Goal: Task Accomplishment & Management: Use online tool/utility

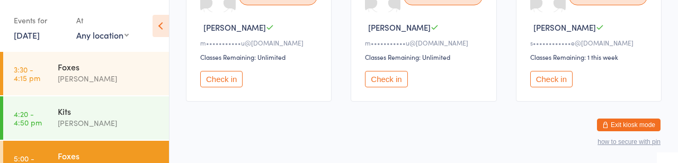
scroll to position [170, 0]
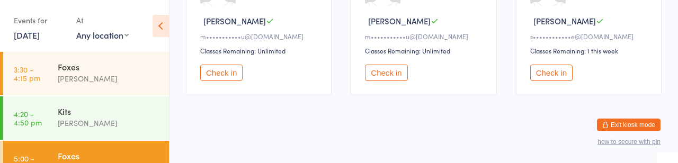
click at [564, 81] on button "Check in" at bounding box center [551, 73] width 42 height 16
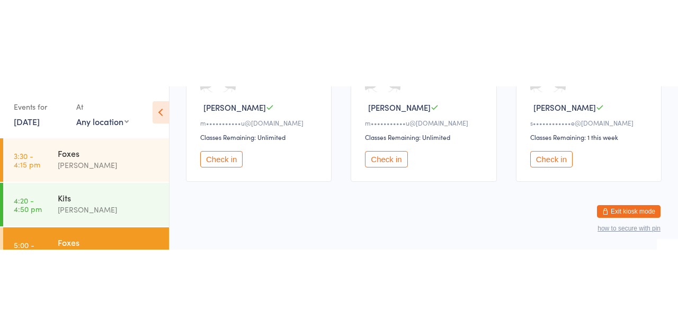
scroll to position [0, 0]
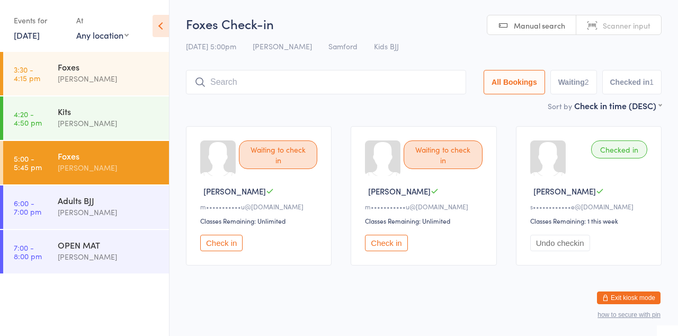
click at [237, 94] on input "search" at bounding box center [326, 82] width 280 height 24
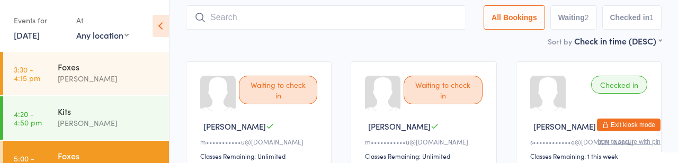
scroll to position [77, 0]
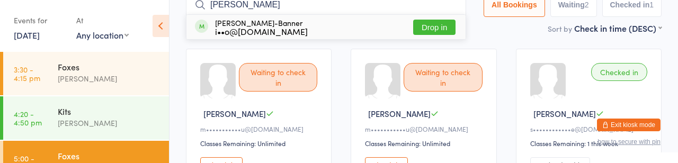
type input "[PERSON_NAME]"
click at [413, 35] on button "Drop in" at bounding box center [434, 27] width 42 height 15
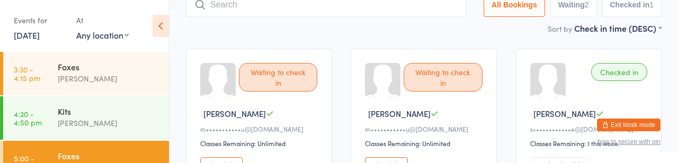
scroll to position [0, 0]
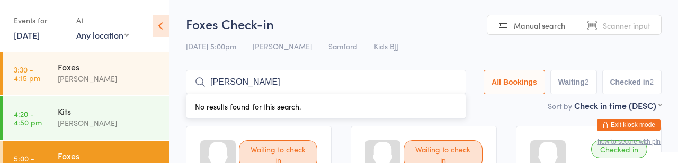
click at [403, 86] on input "[PERSON_NAME]" at bounding box center [326, 82] width 280 height 24
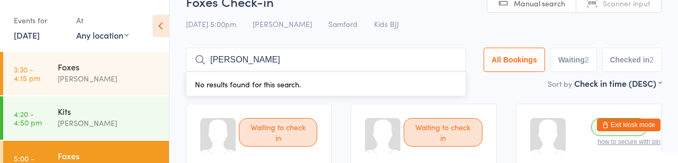
scroll to position [77, 0]
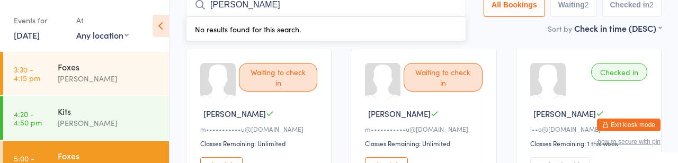
type input "[PERSON_NAME]"
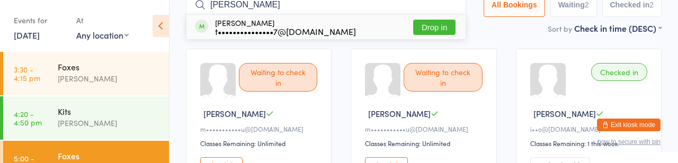
click at [409, 9] on input "[PERSON_NAME]" at bounding box center [326, 5] width 280 height 24
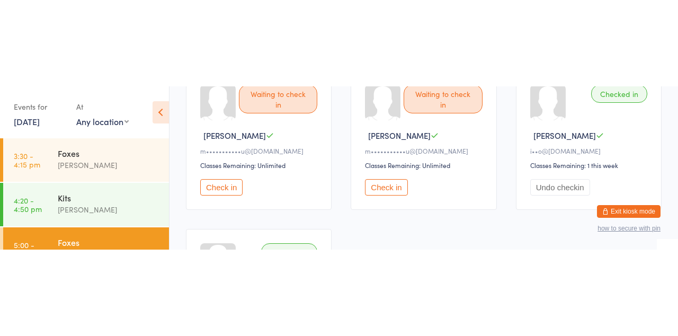
scroll to position [142, 0]
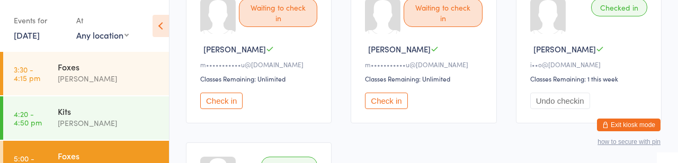
click at [401, 109] on button "Check in" at bounding box center [386, 101] width 42 height 16
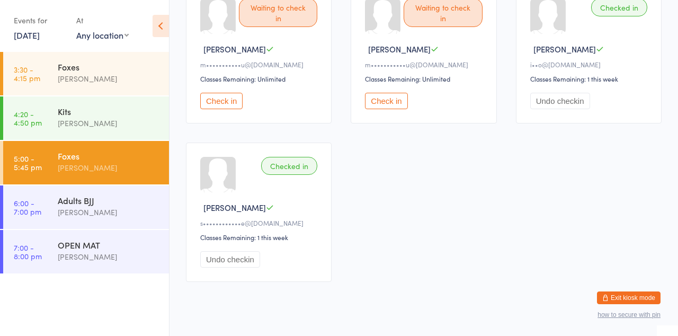
click at [230, 109] on button "Check in" at bounding box center [221, 101] width 42 height 16
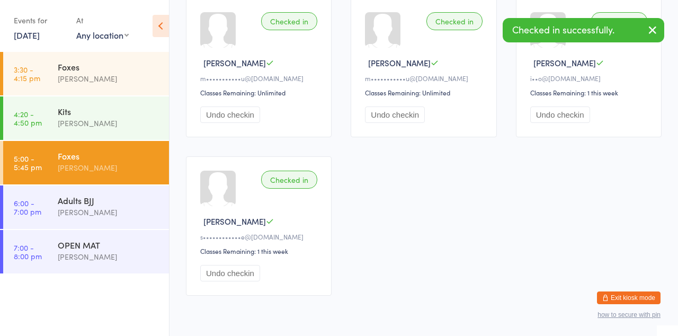
scroll to position [0, 0]
